Goal: Obtain resource: Download file/media

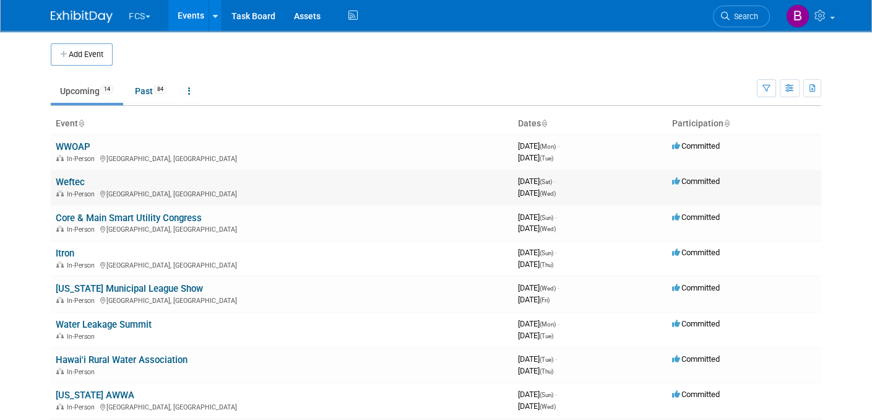
click at [65, 179] on link "Weftec" at bounding box center [70, 181] width 29 height 11
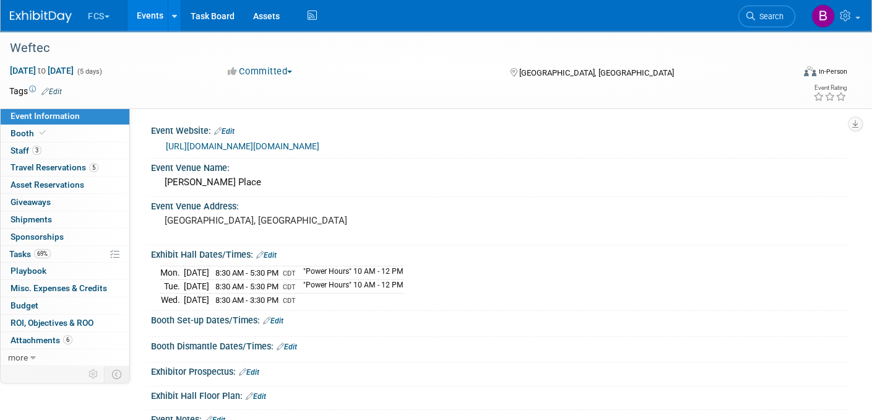
click at [319, 145] on link "https://weftec25.exh.mapyourshow.com/7_0/resources:main.page?pageid=9&filter=0" at bounding box center [242, 146] width 153 height 10
click at [24, 352] on span "more" at bounding box center [18, 357] width 20 height 10
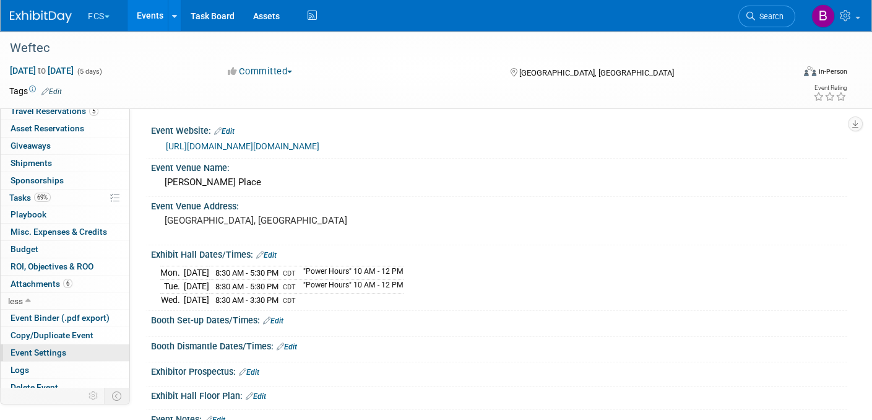
scroll to position [61, 0]
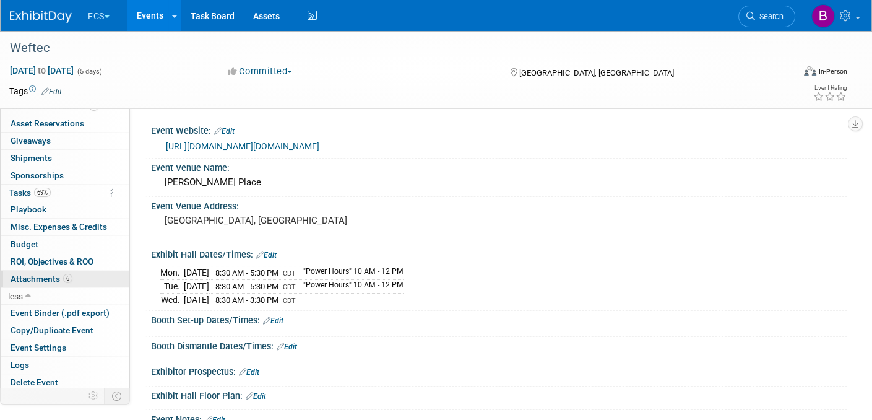
click at [42, 274] on span "Attachments 6" at bounding box center [42, 279] width 62 height 10
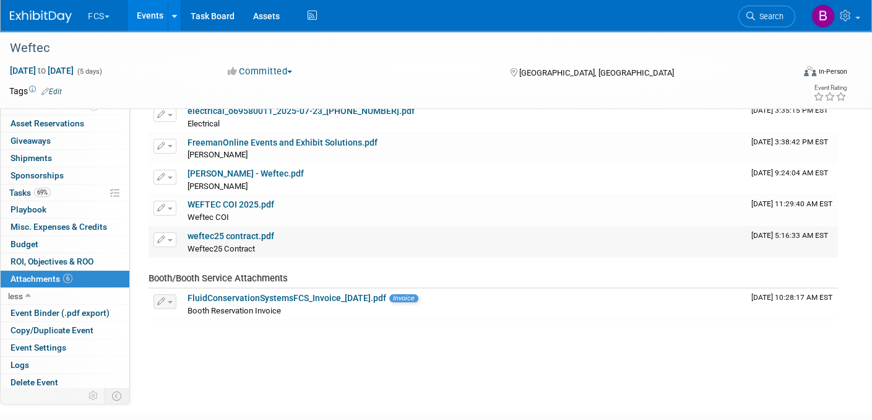
scroll to position [0, 0]
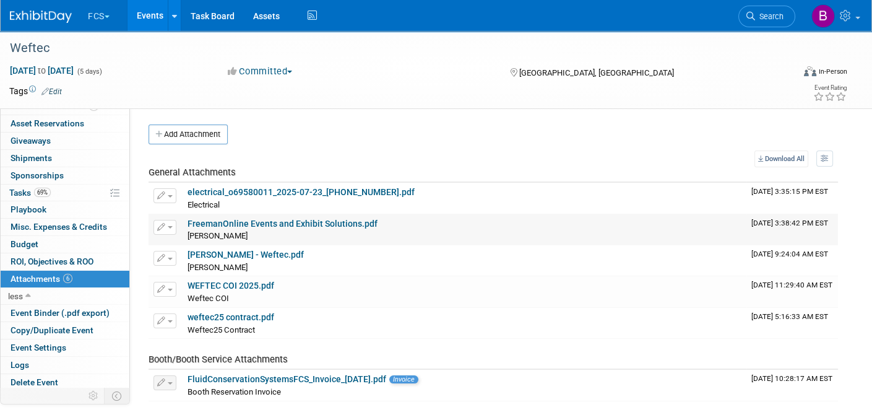
click at [270, 220] on link "FreemanOnline Events and Exhibit Solutions.pdf" at bounding box center [283, 223] width 190 height 10
